Goal: Navigation & Orientation: Find specific page/section

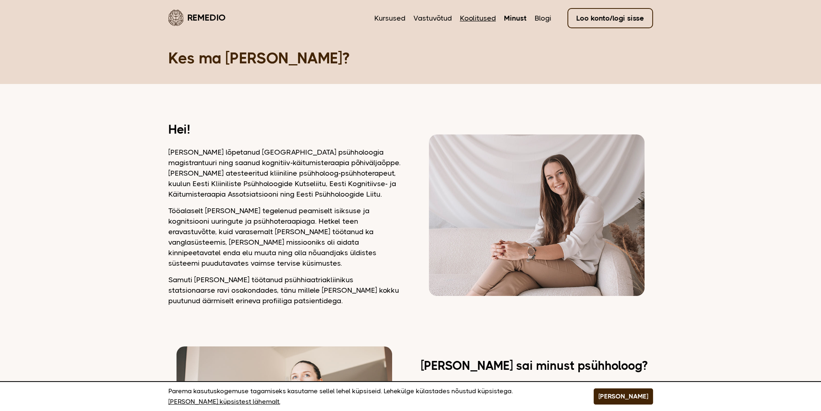
click at [474, 19] on link "Koolitused" at bounding box center [478, 18] width 36 height 10
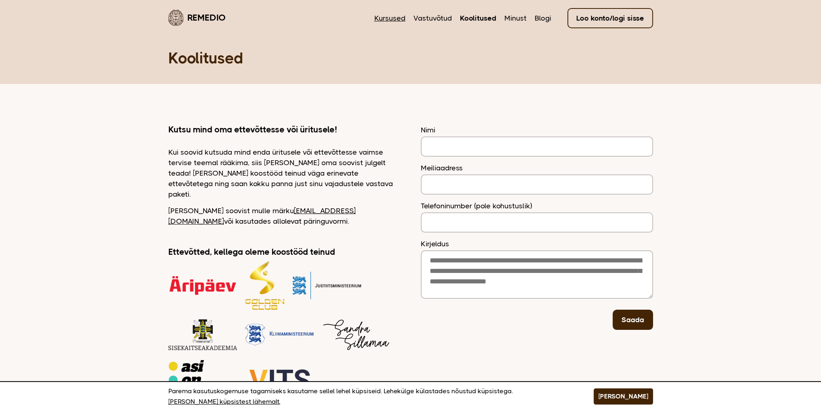
click at [386, 20] on link "Kursused" at bounding box center [389, 18] width 31 height 10
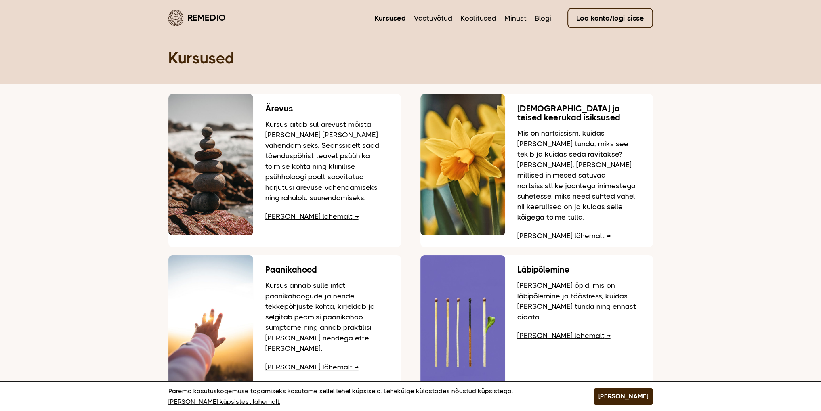
click at [441, 18] on link "Vastuvõtud" at bounding box center [433, 18] width 38 height 10
